Goal: Task Accomplishment & Management: Use online tool/utility

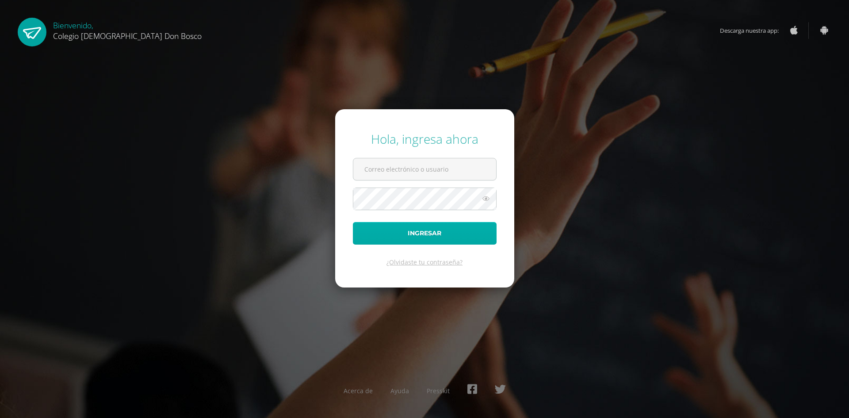
type input "antonieta_acan@donbosco.edu.gt"
click at [442, 238] on button "Ingresar" at bounding box center [425, 233] width 144 height 23
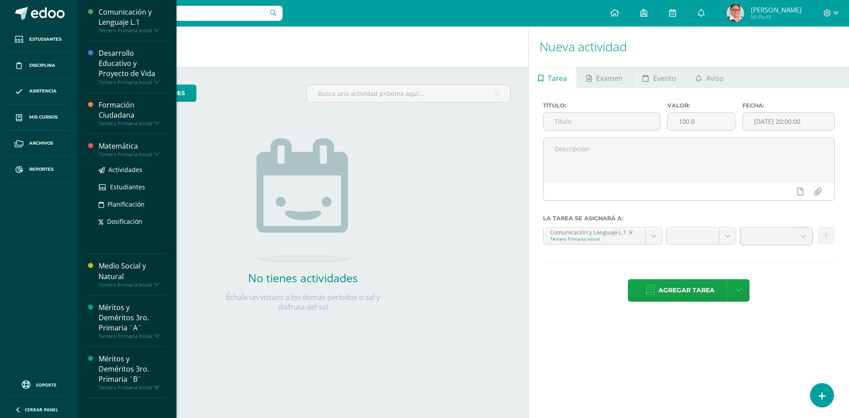
click at [106, 150] on div "Matemática" at bounding box center [132, 146] width 67 height 10
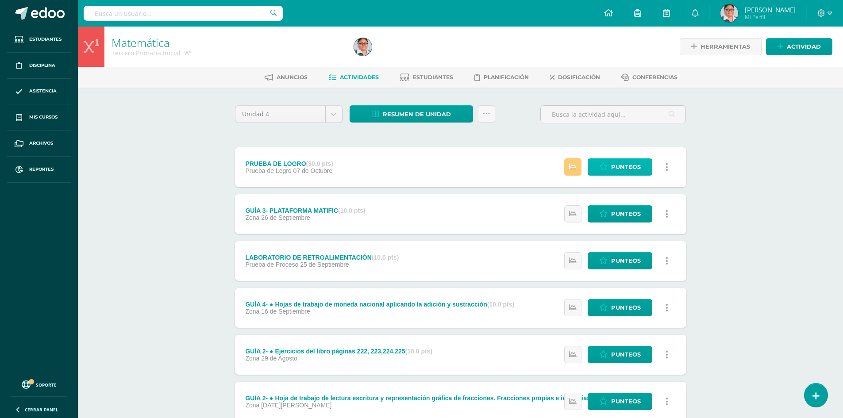
click at [621, 168] on span "Punteos" at bounding box center [626, 167] width 30 height 16
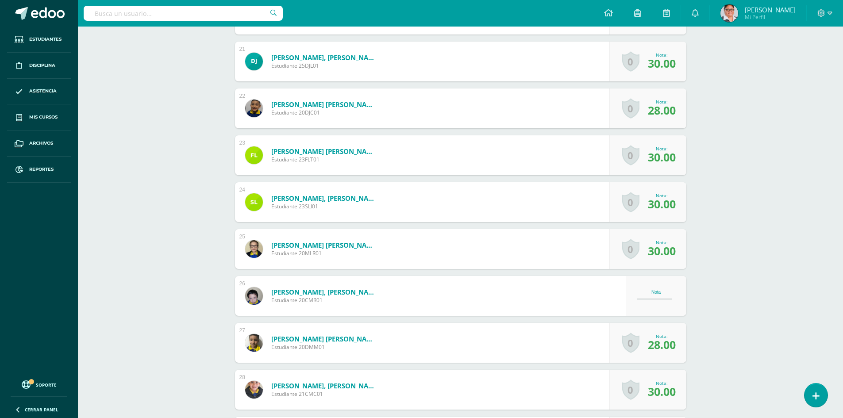
scroll to position [1106, 0]
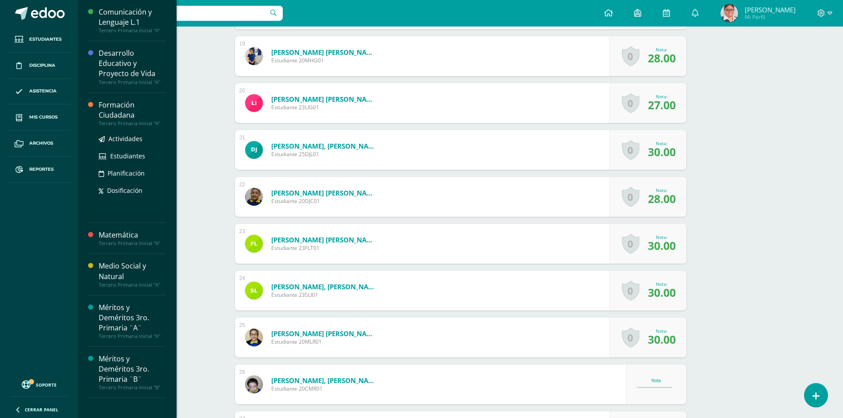
click at [106, 110] on div "Formación Ciudadana" at bounding box center [132, 110] width 67 height 20
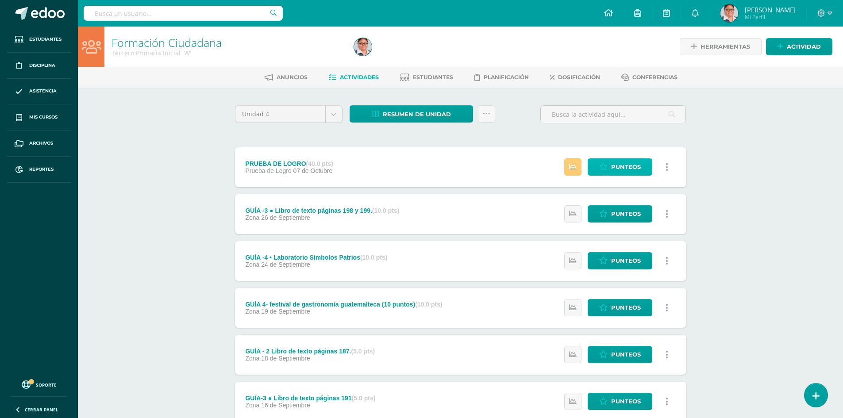
click at [628, 169] on span "Punteos" at bounding box center [626, 167] width 30 height 16
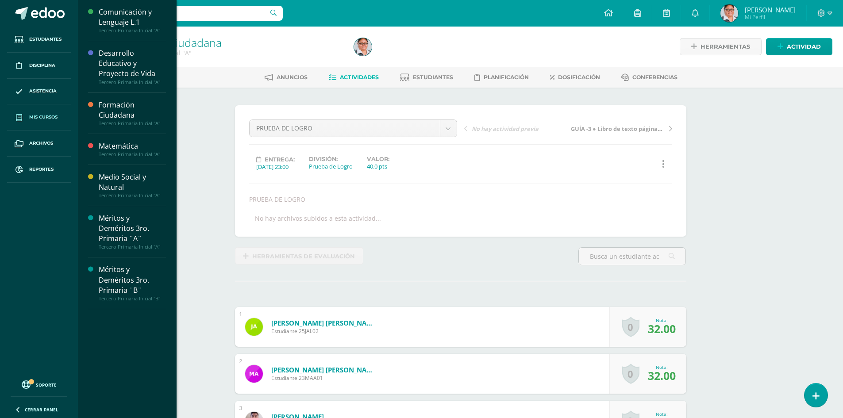
click at [31, 116] on span "Mis cursos" at bounding box center [43, 117] width 28 height 7
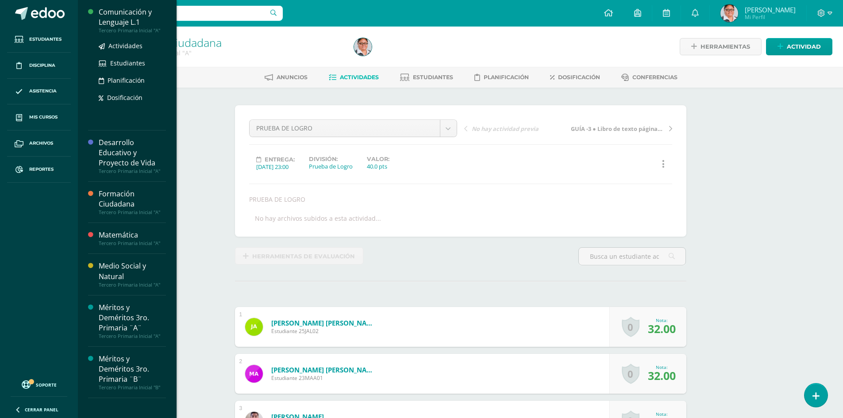
click at [128, 19] on div "Comunicación y Lenguaje L.1" at bounding box center [132, 17] width 67 height 20
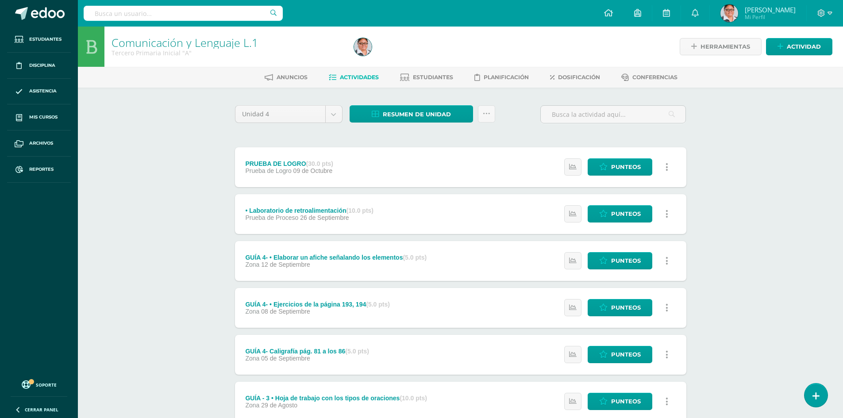
click at [779, 147] on div "Comunicación y Lenguaje L.1 Tercero Primaria Inicial "A" Herramientas Detalle d…" at bounding box center [460, 346] width 765 height 638
